Goal: Navigation & Orientation: Find specific page/section

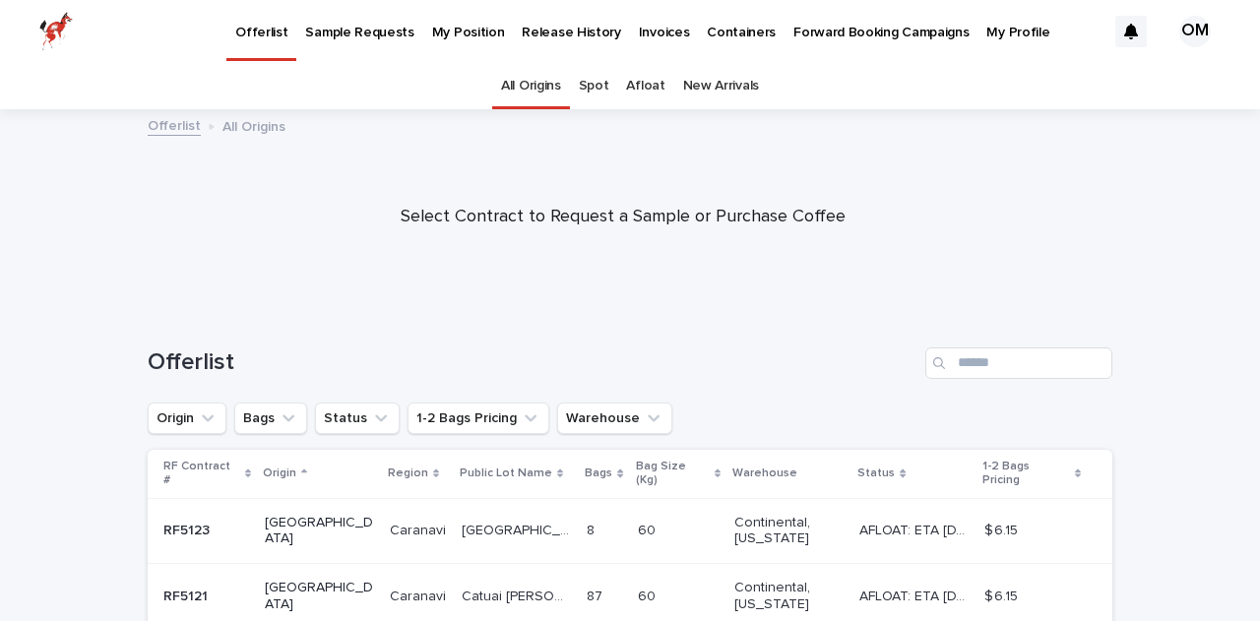
click at [840, 36] on p "Forward Booking Campaigns" at bounding box center [880, 20] width 175 height 41
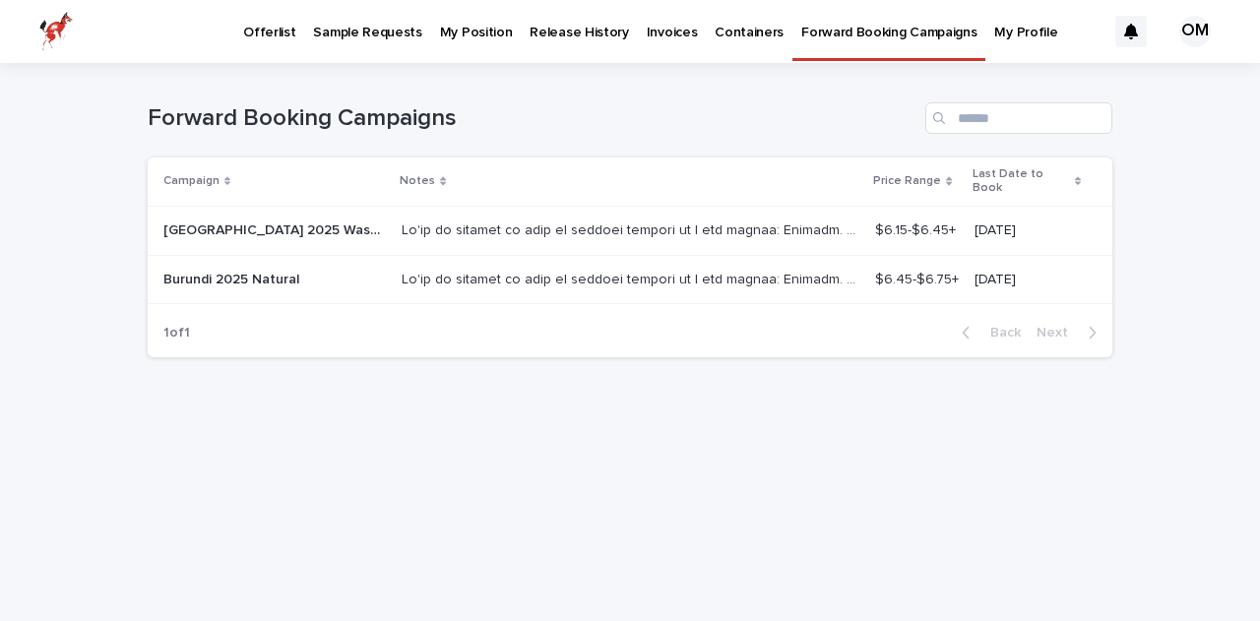
click at [440, 39] on p "My Position" at bounding box center [476, 20] width 73 height 41
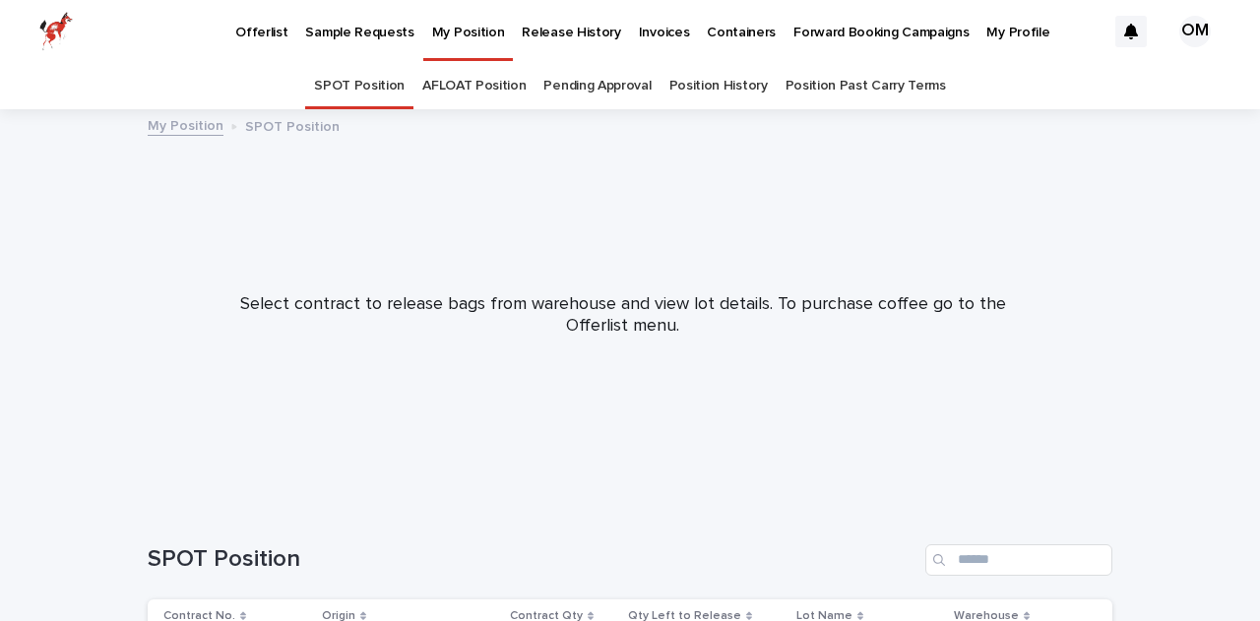
click at [567, 90] on link "Pending Approval" at bounding box center [596, 86] width 107 height 46
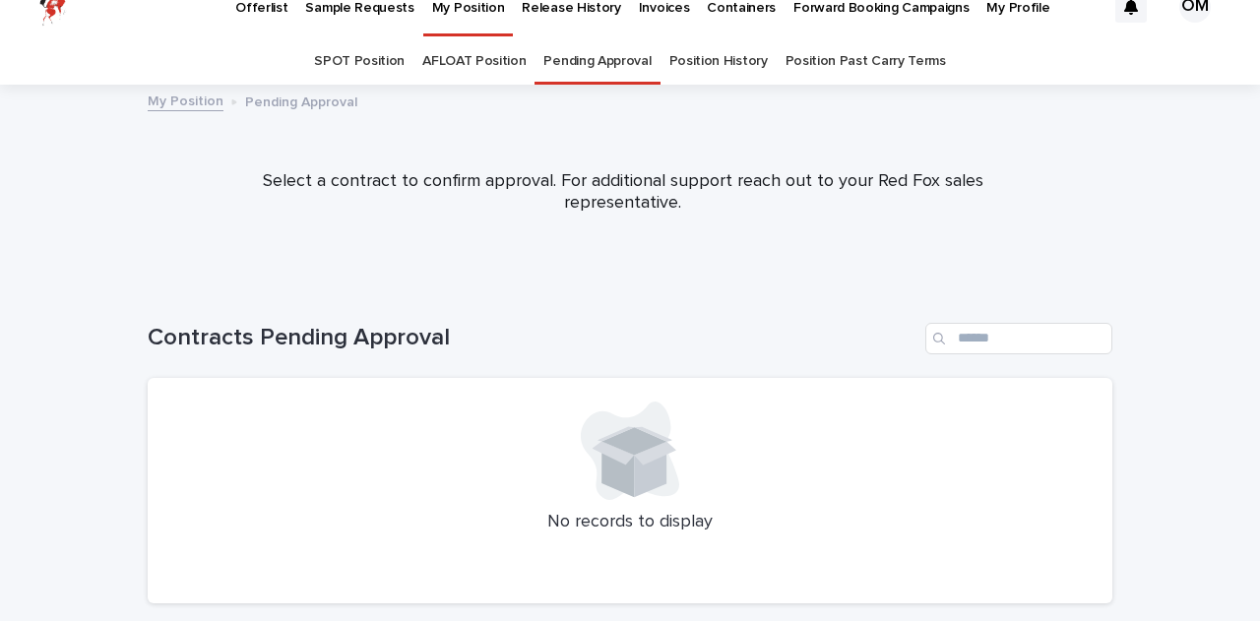
scroll to position [4, 0]
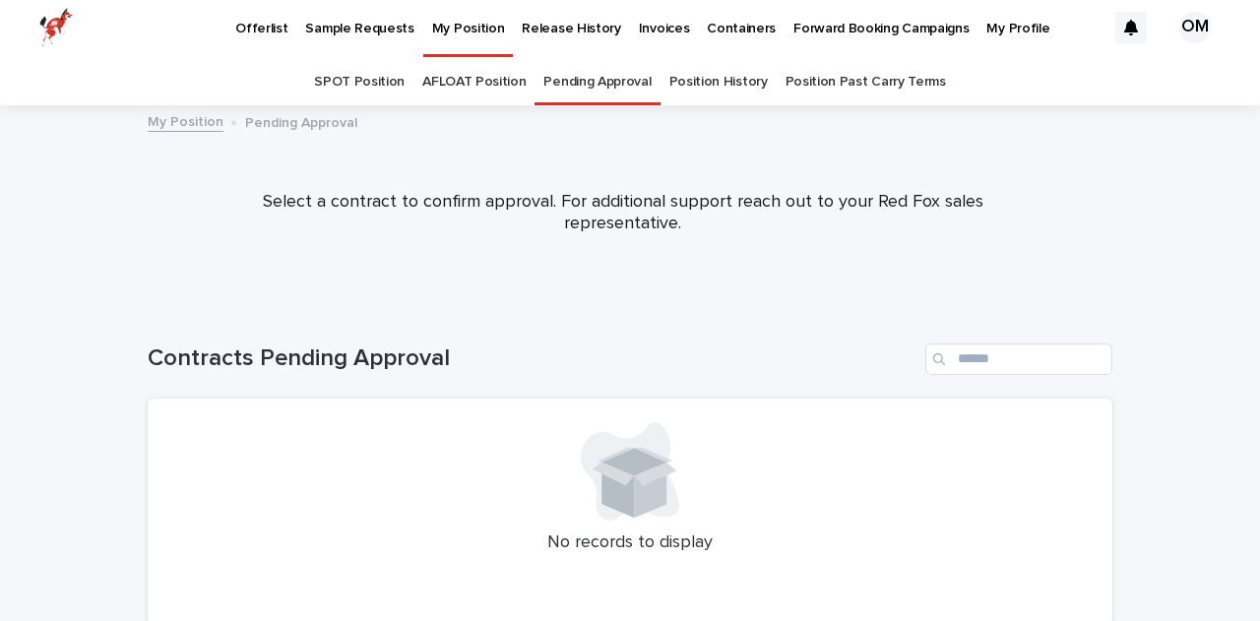
click at [718, 89] on link "Position History" at bounding box center [718, 82] width 98 height 46
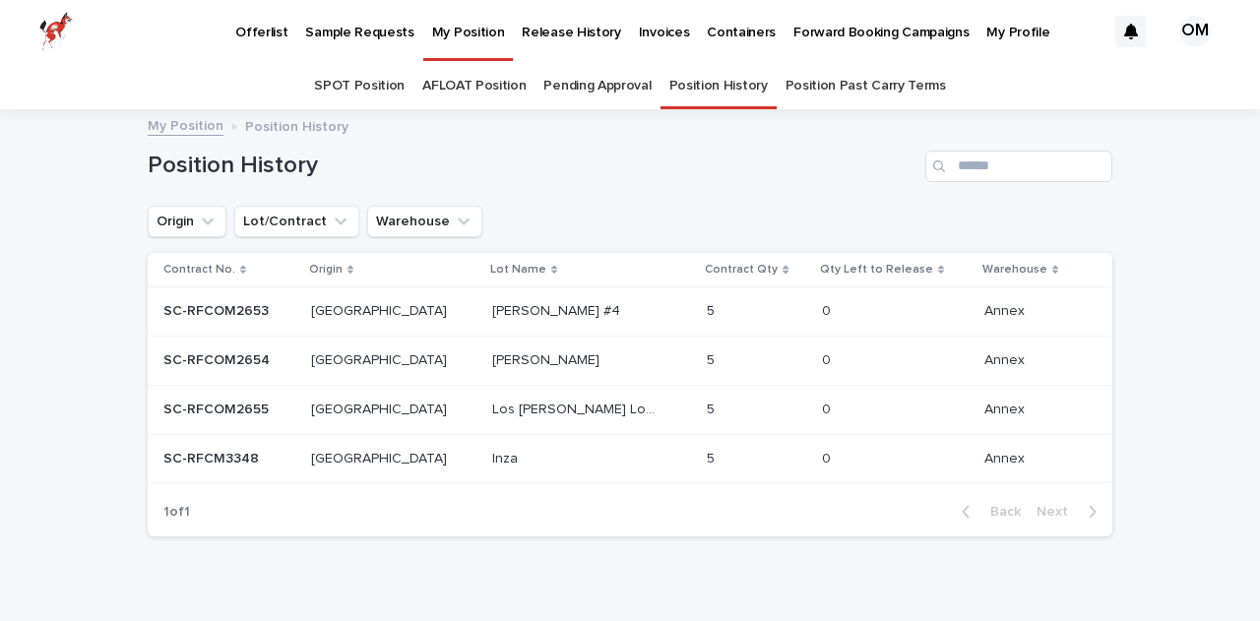
click at [845, 32] on p "Forward Booking Campaigns" at bounding box center [880, 20] width 175 height 41
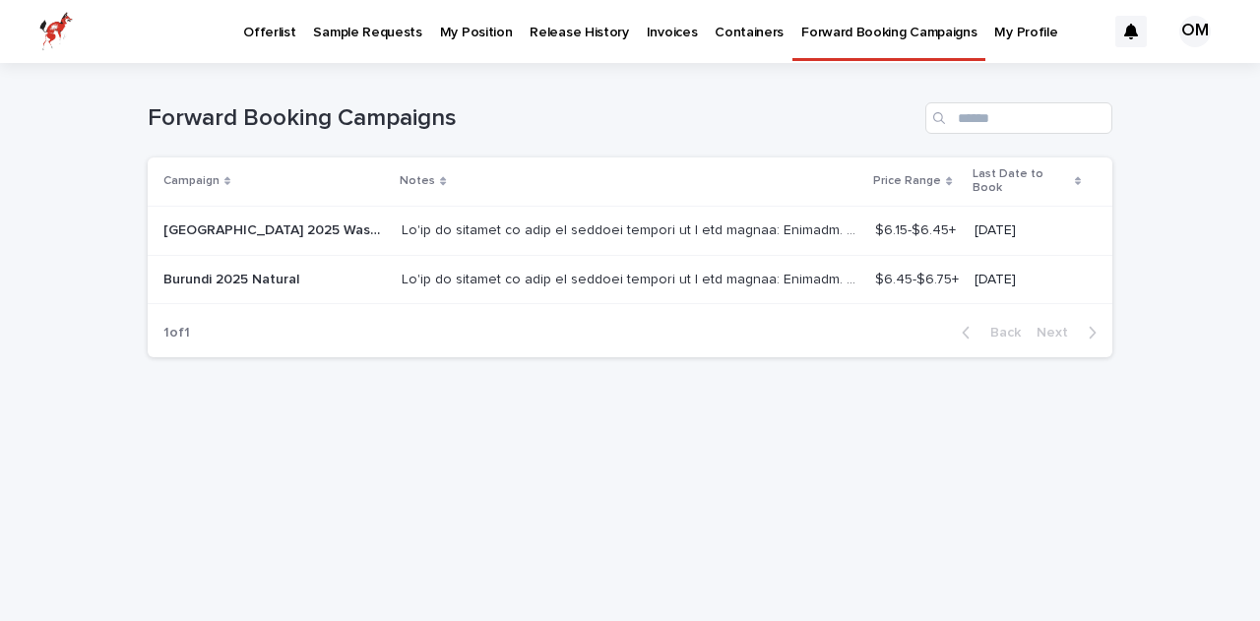
click at [994, 32] on p "My Profile" at bounding box center [1025, 20] width 63 height 41
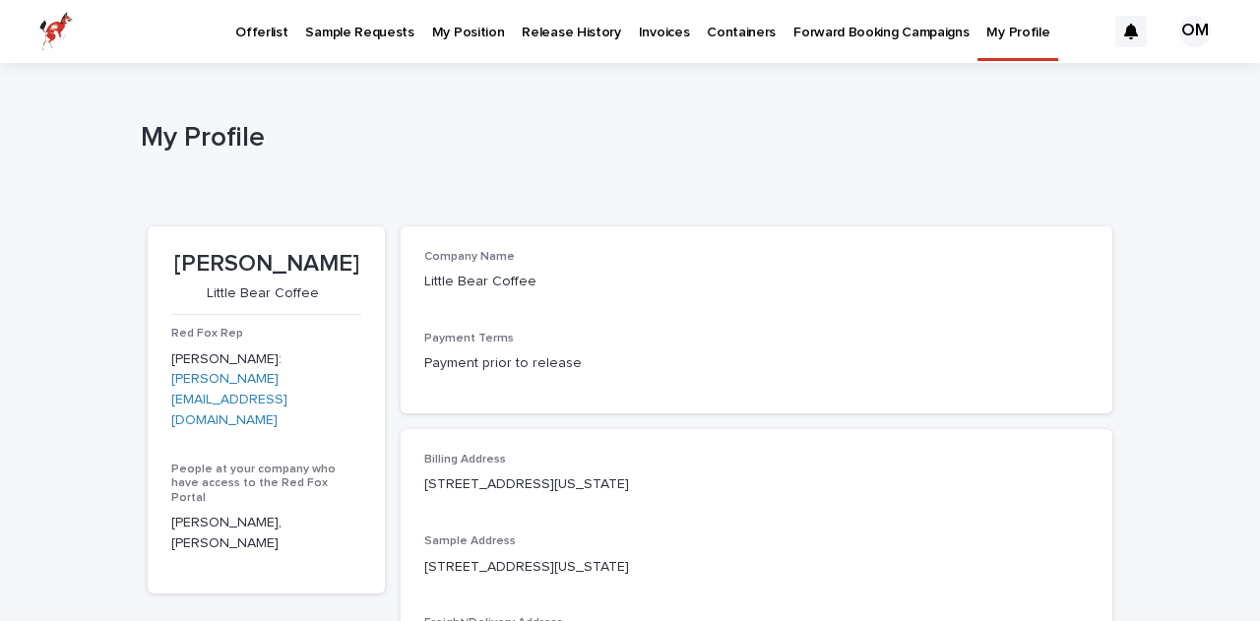
click at [439, 36] on p "My Position" at bounding box center [468, 20] width 73 height 41
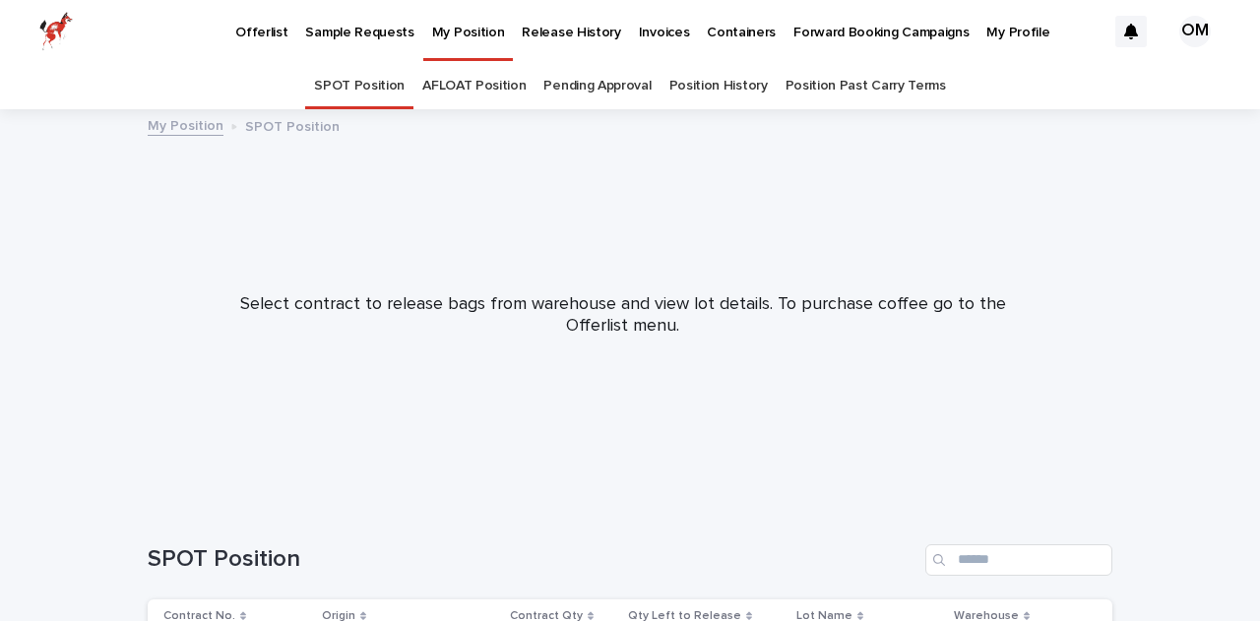
click at [596, 99] on link "Pending Approval" at bounding box center [596, 86] width 107 height 46
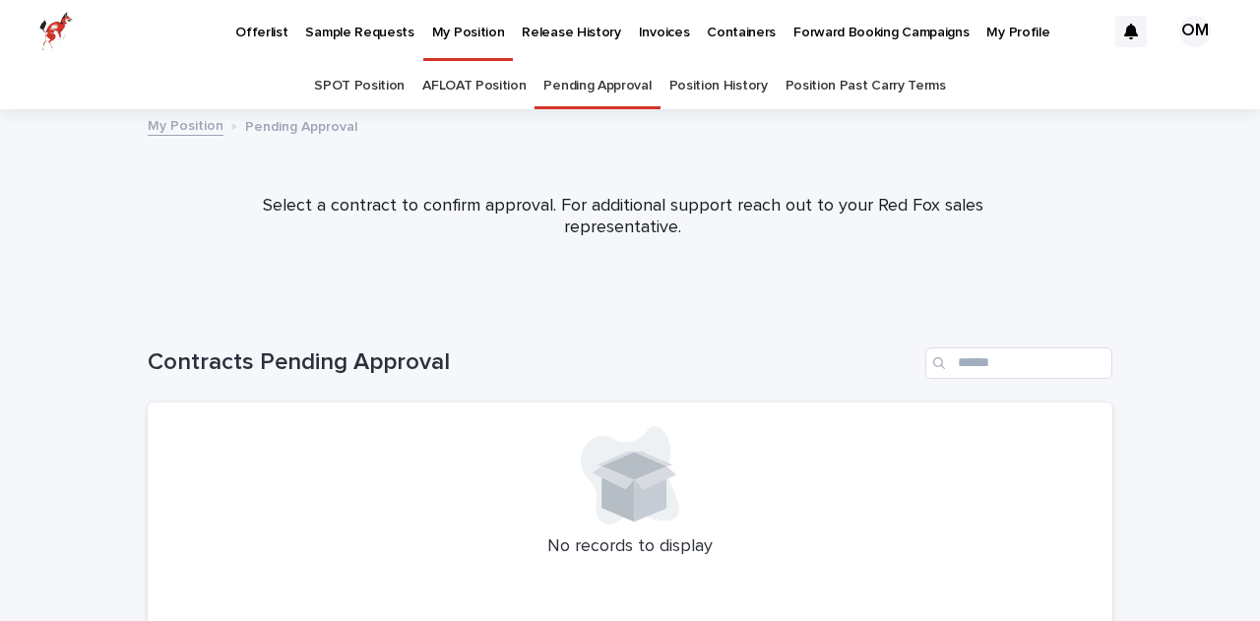
click at [699, 92] on link "Position History" at bounding box center [718, 86] width 98 height 46
